Goal: Task Accomplishment & Management: Complete application form

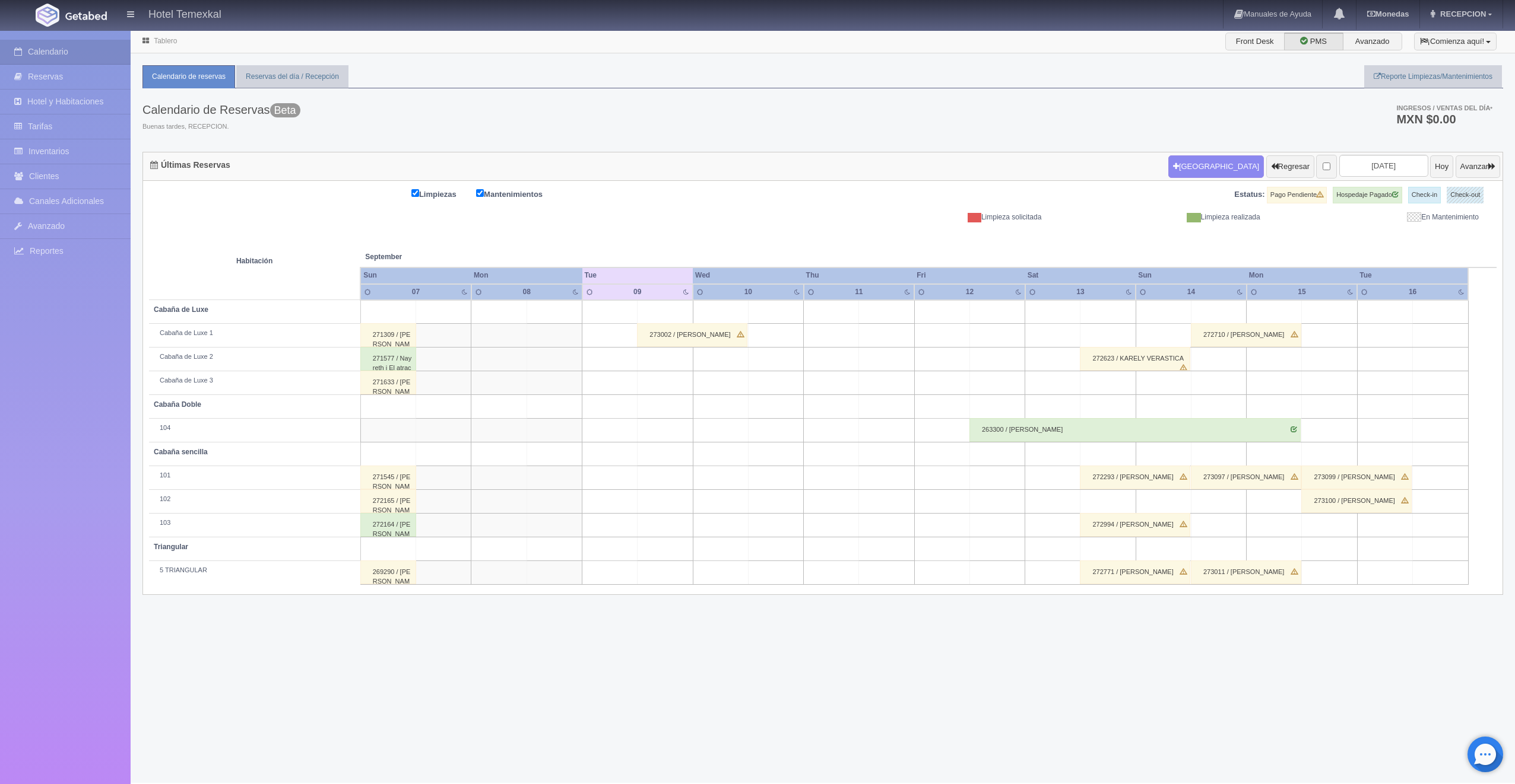
click at [1102, 383] on td at bounding box center [1108, 383] width 55 height 24
click at [1118, 419] on button "[GEOGRAPHIC_DATA]" at bounding box center [1111, 417] width 103 height 19
type input "[DATE]"
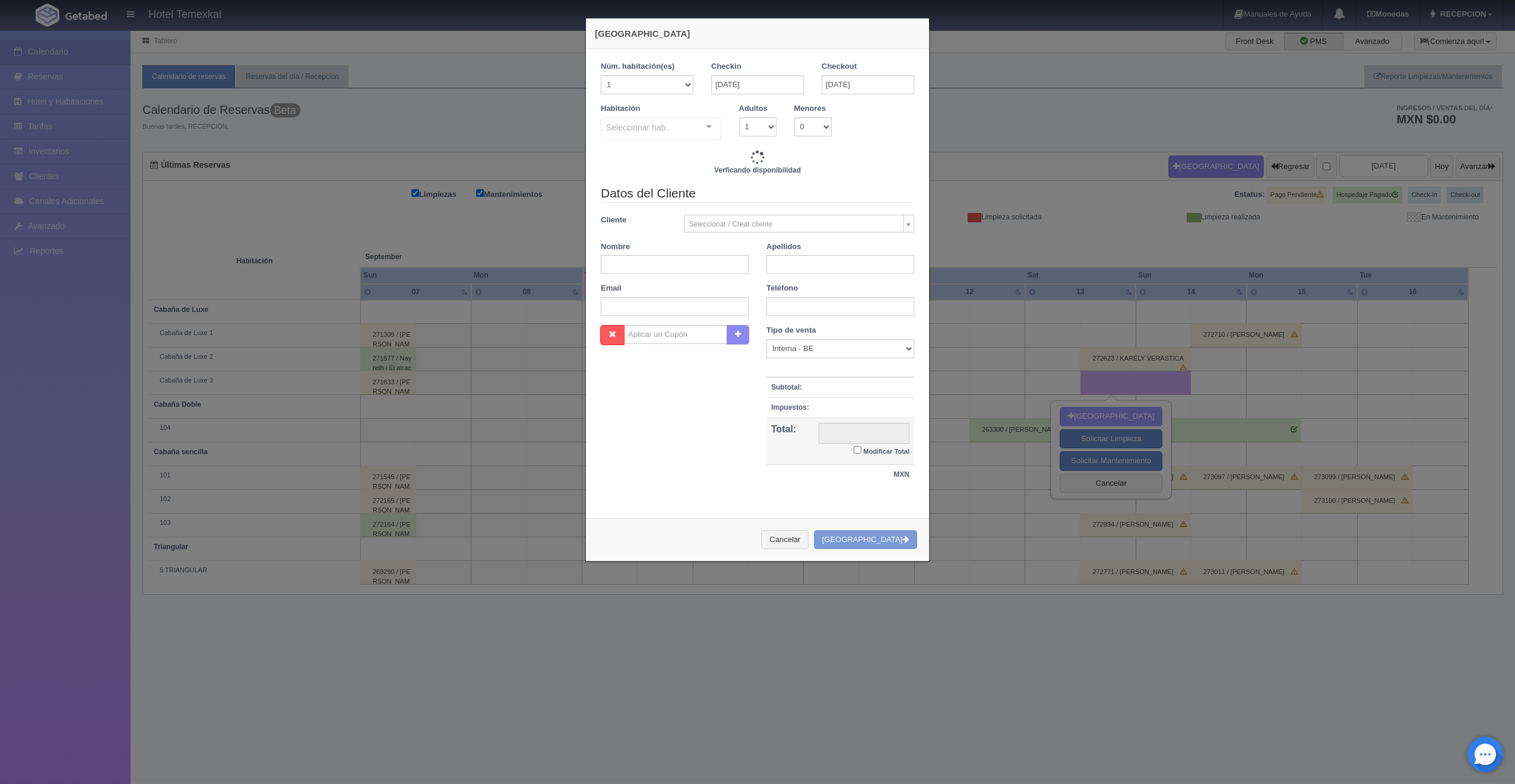
checkbox input "false"
type input "7000.00"
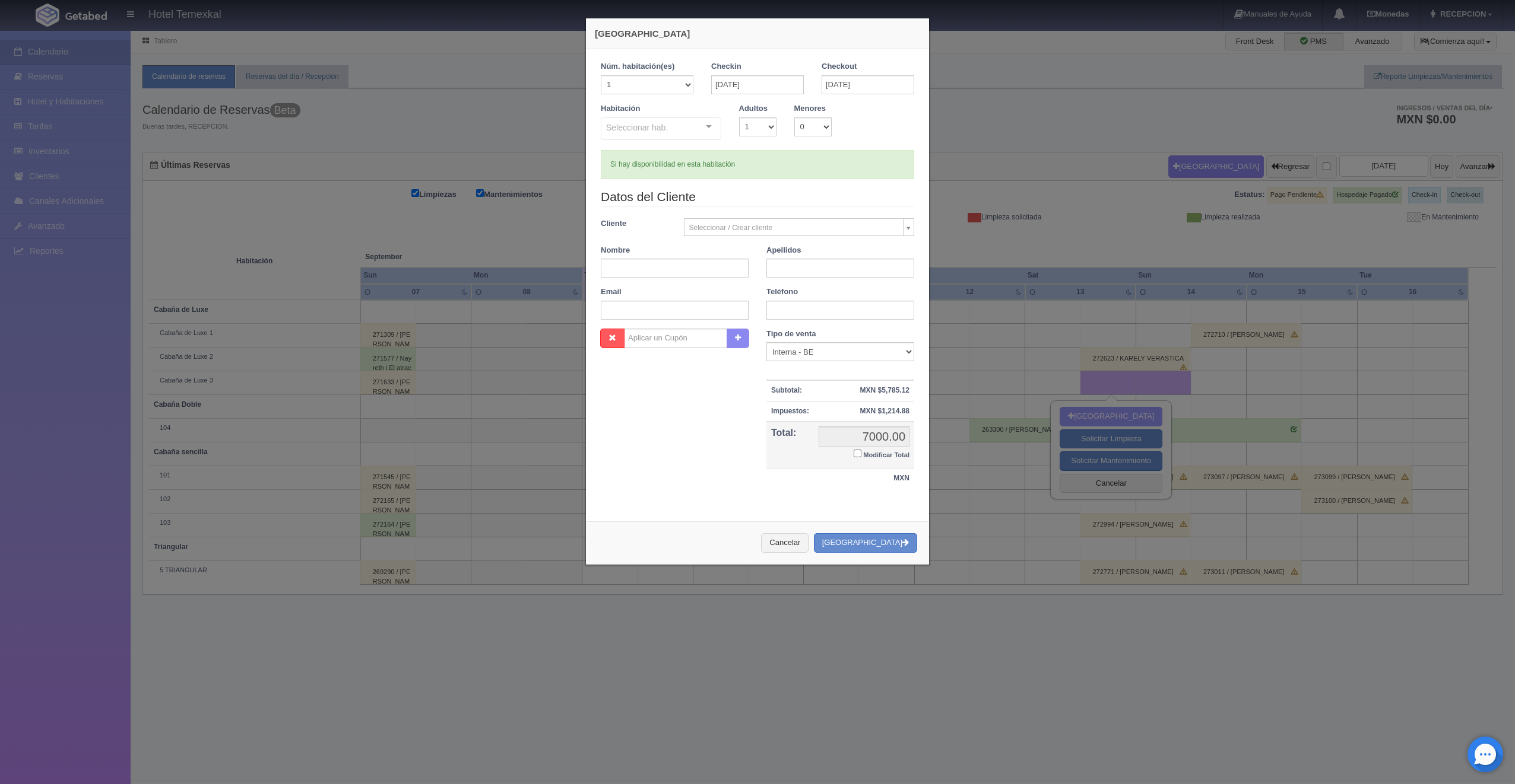
checkbox input "false"
click at [700, 268] on input "text" at bounding box center [675, 268] width 148 height 19
type input "[PERSON_NAME]"
type input "CORONA"
click at [853, 449] on label "Modificar Total" at bounding box center [881, 454] width 56 height 13
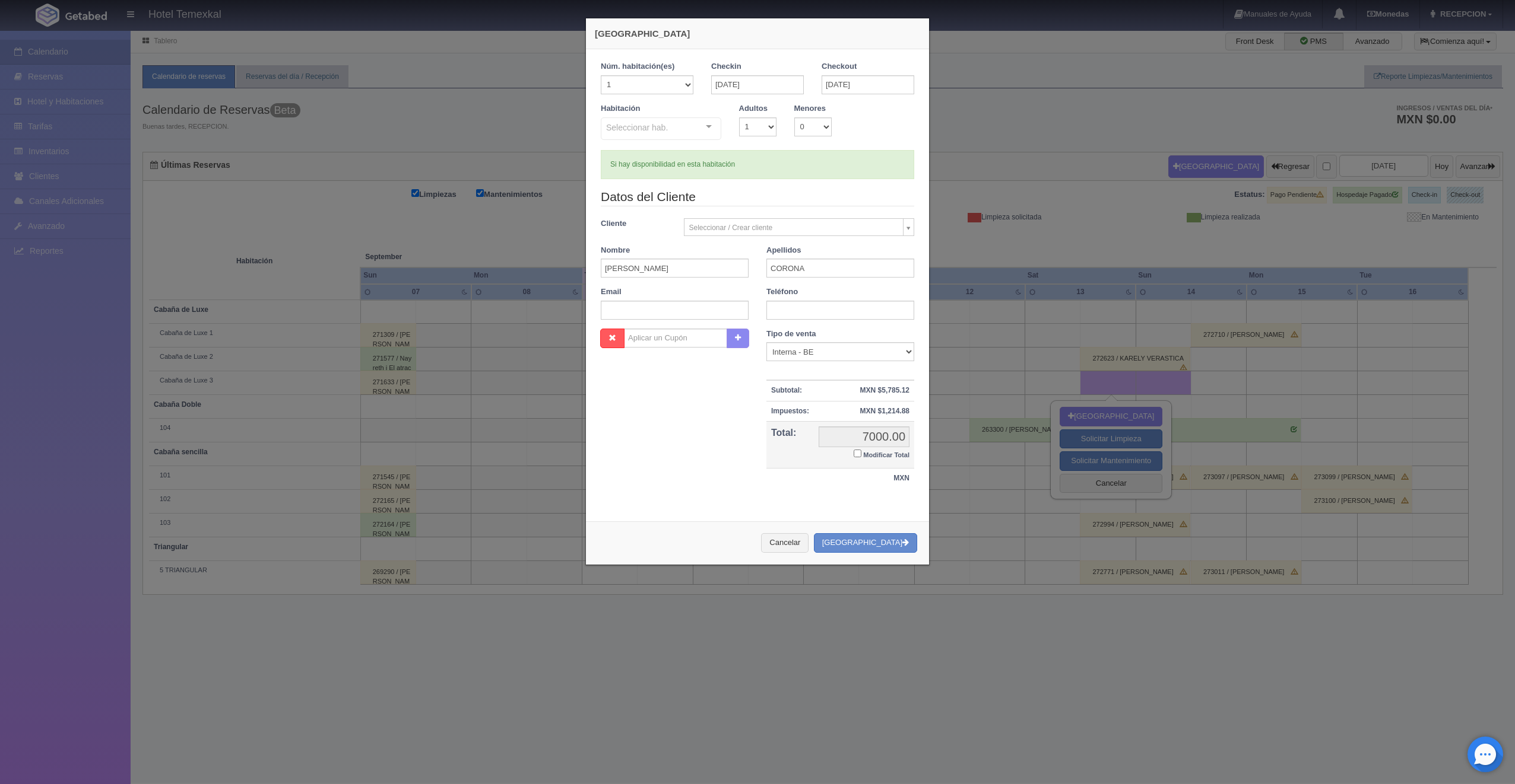
click at [853, 449] on input "Modificar Total" at bounding box center [857, 453] width 8 height 8
checkbox input "true"
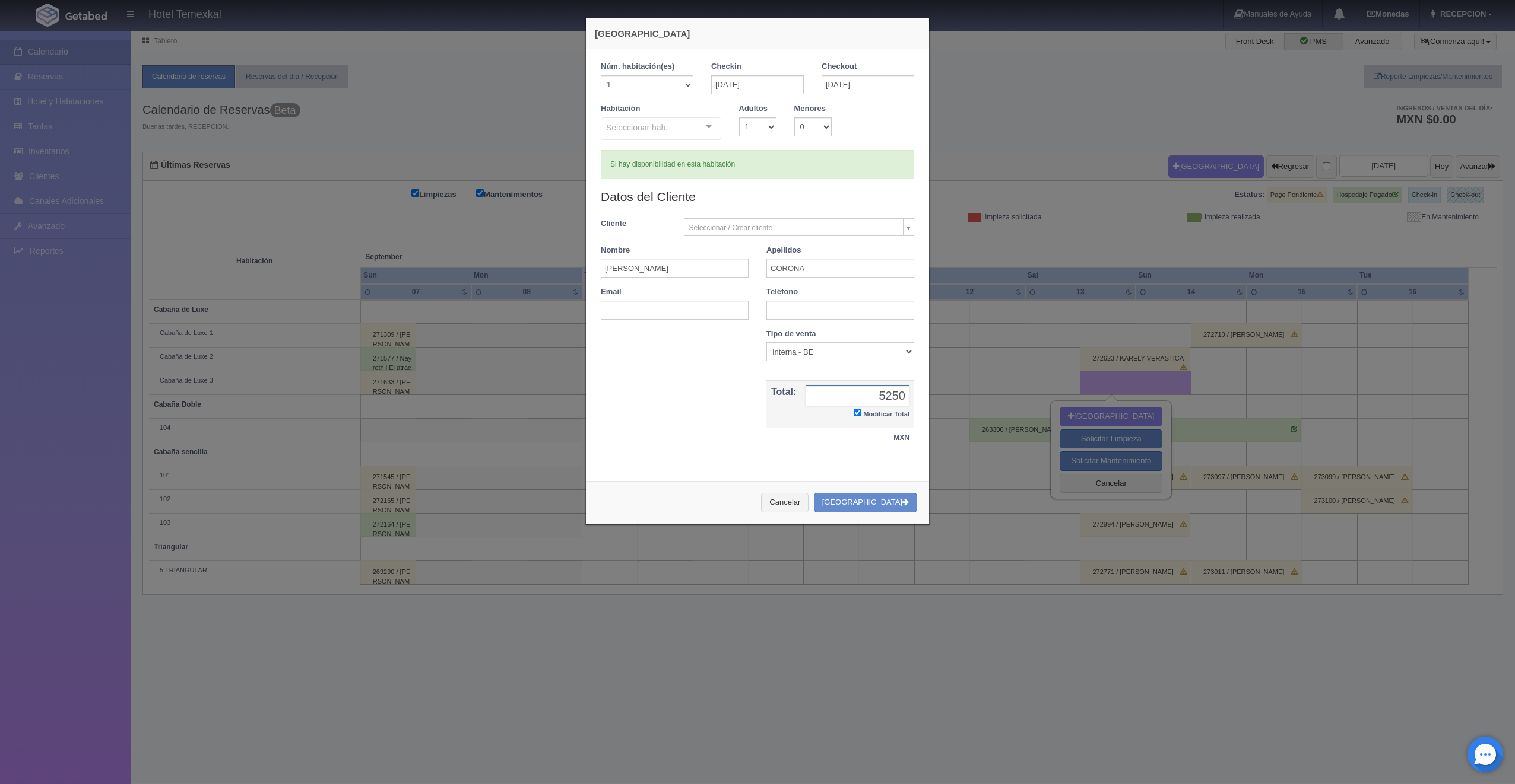
type input "5250"
click at [908, 503] on button "[GEOGRAPHIC_DATA]" at bounding box center [865, 503] width 103 height 19
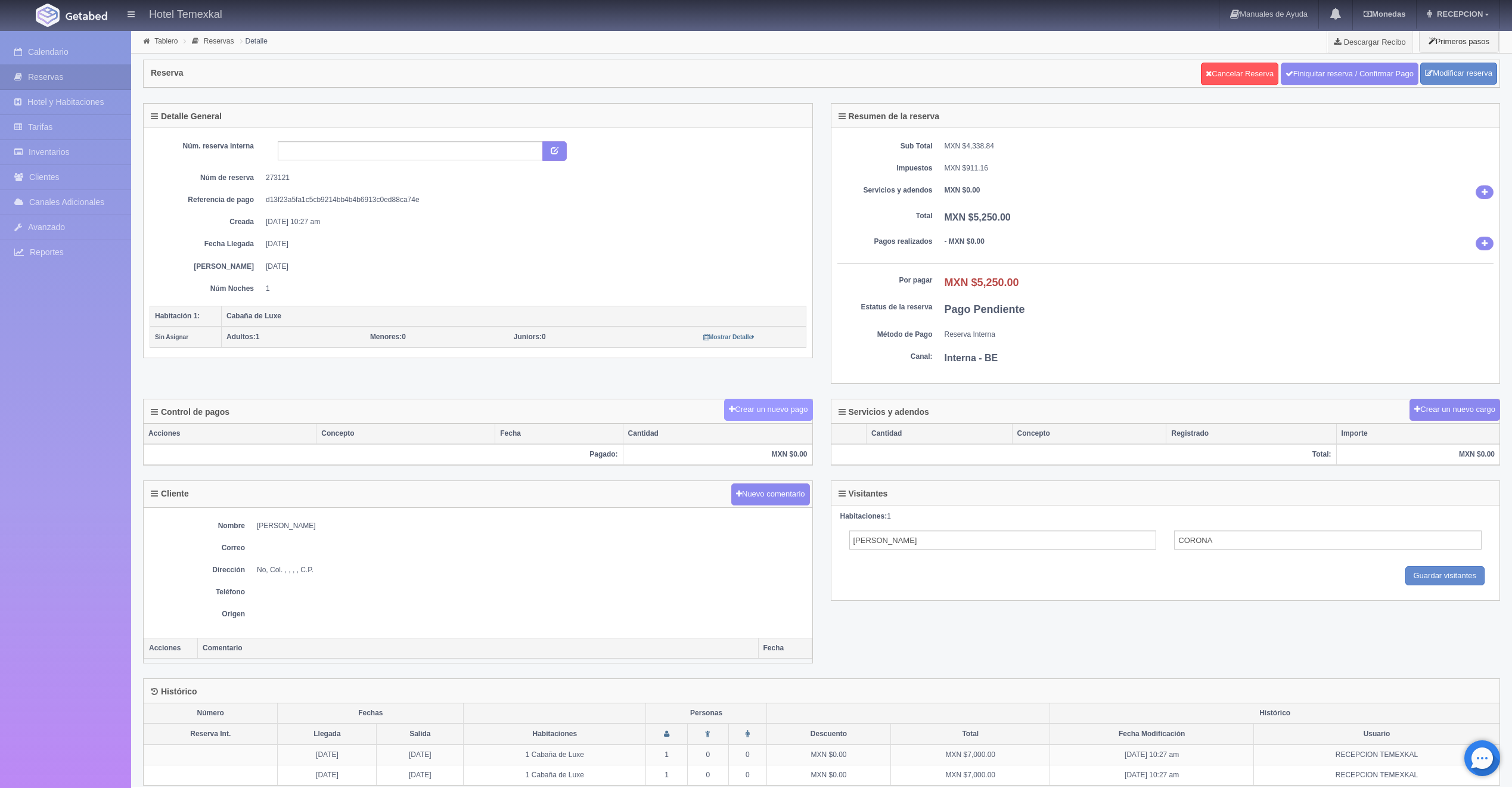
click at [770, 403] on button "Crear un nuevo pago" at bounding box center [768, 410] width 88 height 22
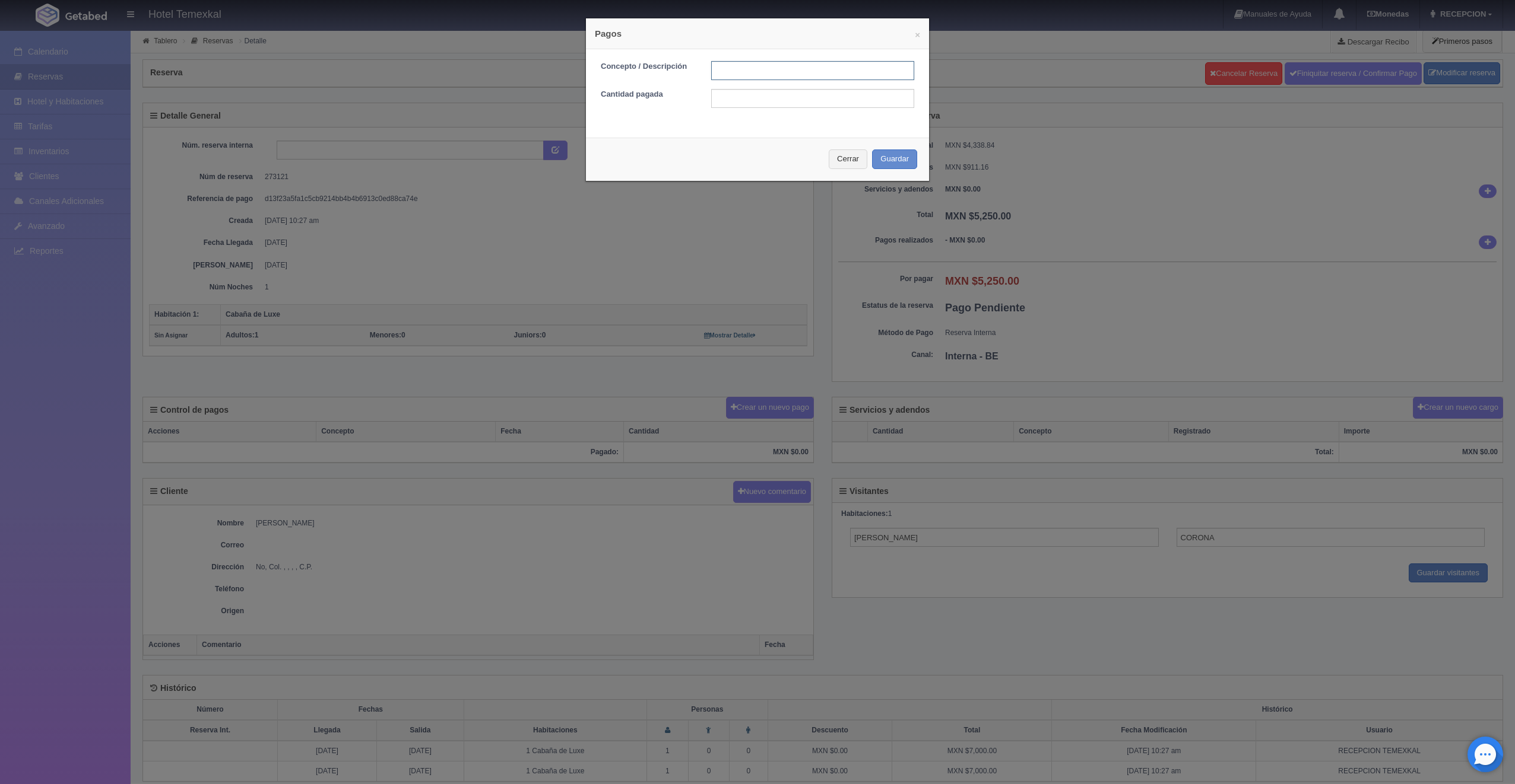
click at [763, 66] on input "text" at bounding box center [813, 71] width 203 height 19
type input "PRIMER ABONO"
click at [750, 101] on input "text" at bounding box center [813, 99] width 203 height 19
type input "2625"
click at [874, 157] on button "Guardar" at bounding box center [894, 159] width 45 height 19
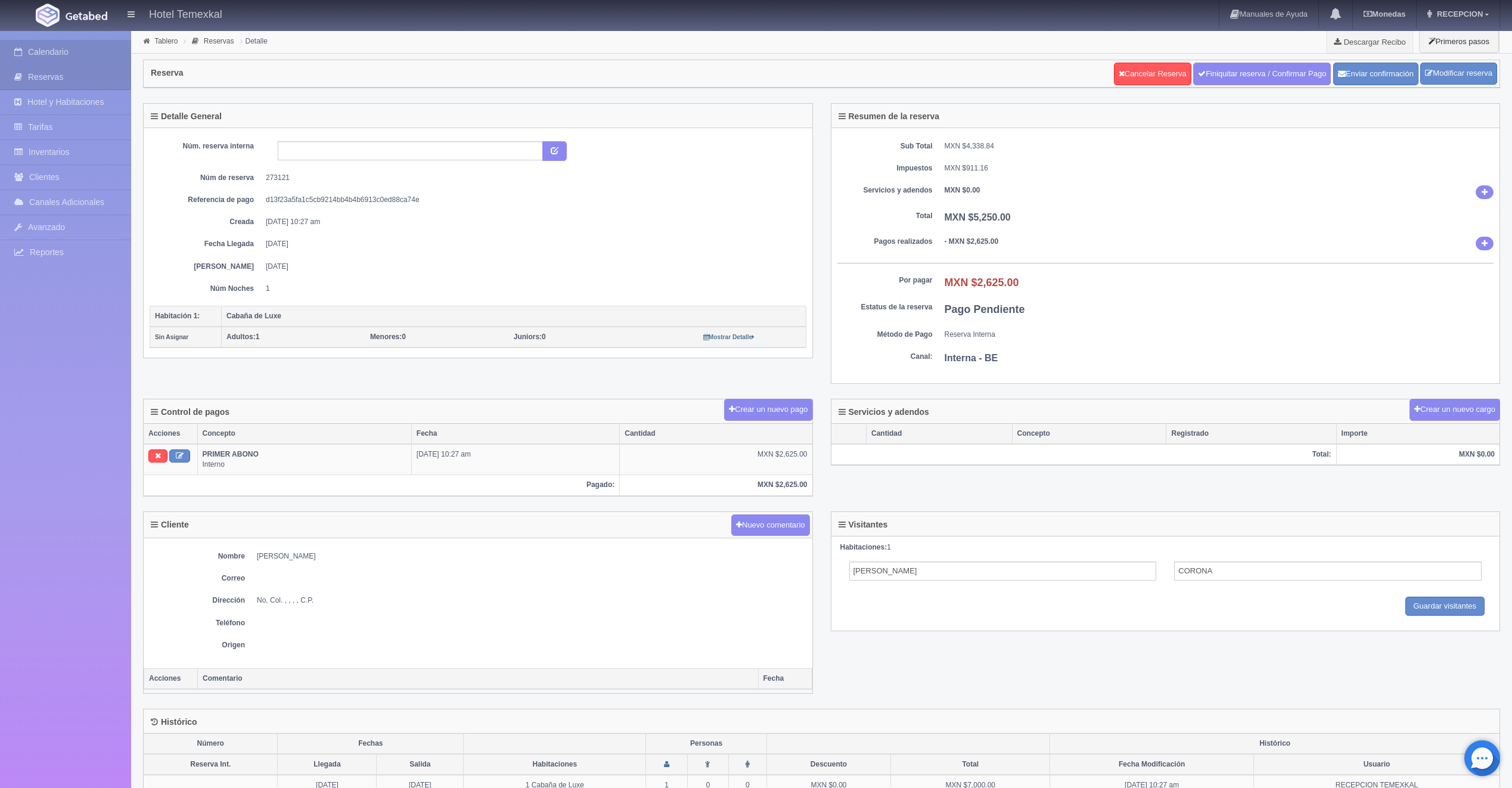
click at [57, 49] on link "Calendario" at bounding box center [65, 52] width 131 height 25
